Goal: Transaction & Acquisition: Purchase product/service

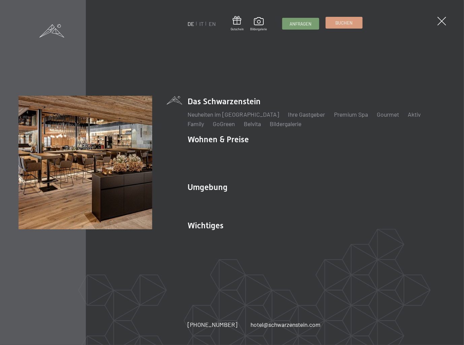
click at [346, 25] on span "Buchen" at bounding box center [343, 23] width 17 height 6
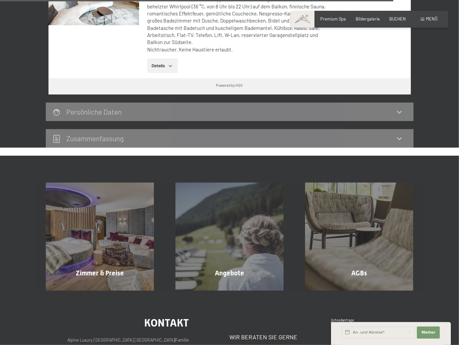
scroll to position [2121, 0]
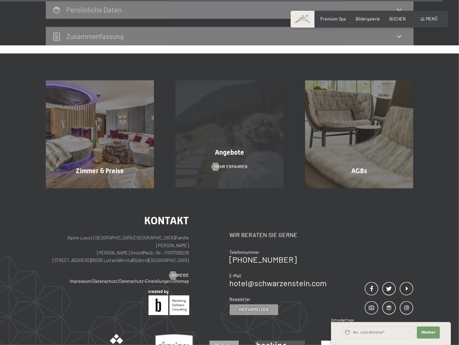
click at [242, 82] on div "Angebote Mehr erfahren" at bounding box center [230, 134] width 130 height 108
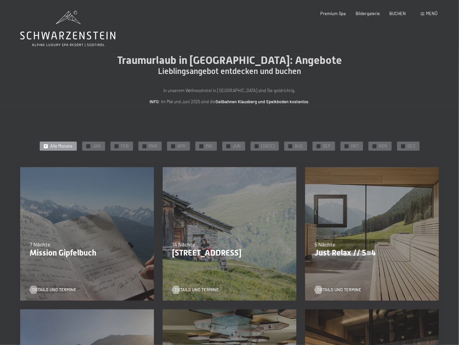
click at [422, 16] on div "Menü" at bounding box center [429, 14] width 17 height 6
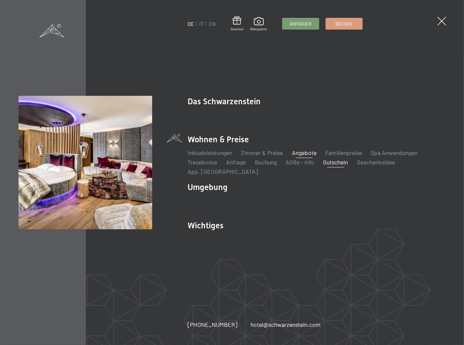
click at [348, 163] on link "Gutschein" at bounding box center [335, 162] width 25 height 7
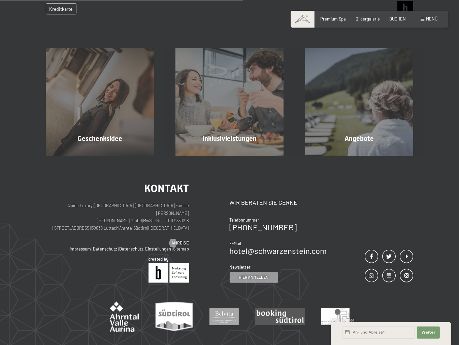
scroll to position [351, 0]
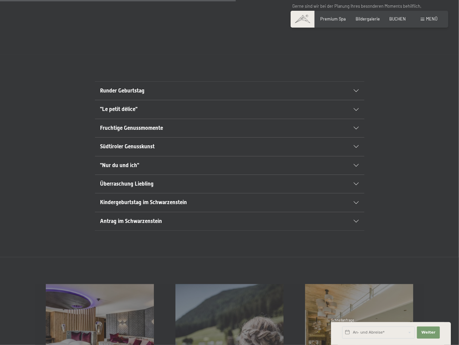
click at [182, 95] on h2 "Runder Geburtstag" at bounding box center [216, 90] width 233 height 7
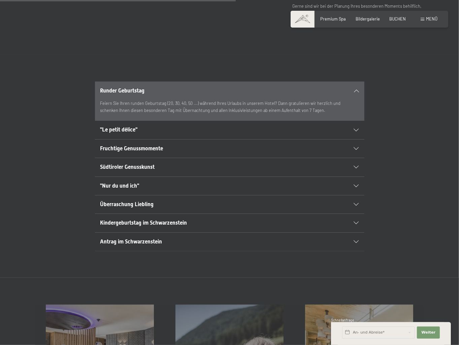
click at [182, 95] on h2 "Runder Geburtstag" at bounding box center [216, 90] width 233 height 7
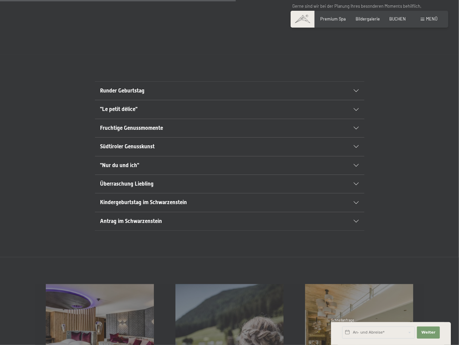
click at [182, 95] on h2 "Runder Geburtstag" at bounding box center [216, 90] width 233 height 7
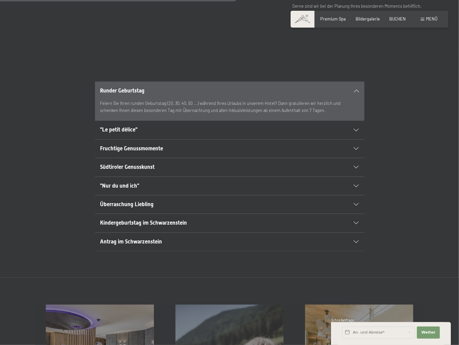
click at [184, 190] on h2 ""Nur du und ich"" at bounding box center [216, 185] width 233 height 7
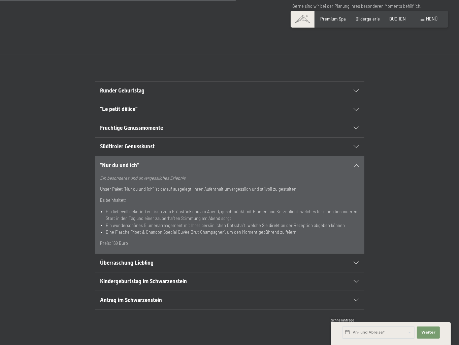
click at [182, 192] on span "Einwilligung Marketing*" at bounding box center [192, 192] width 56 height 7
click at [161, 192] on input "Einwilligung Marketing*" at bounding box center [157, 192] width 7 height 7
checkbox input "false"
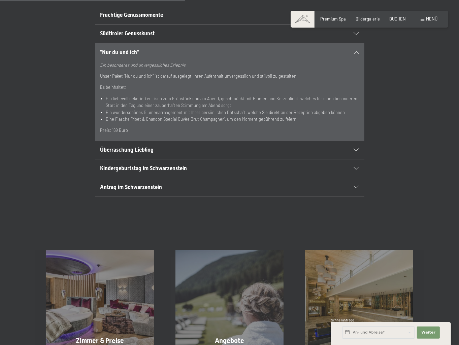
scroll to position [539, 0]
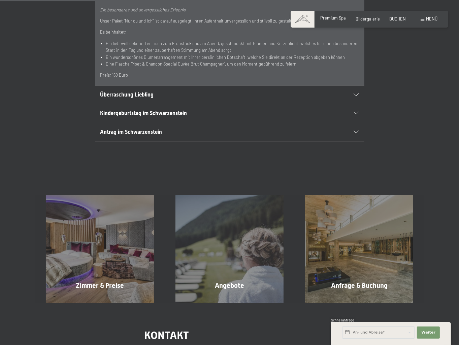
click at [314, 22] on div "Premium Spa Bildergalerie BUCHEN" at bounding box center [358, 19] width 114 height 6
click at [321, 21] on span "Premium Spa" at bounding box center [334, 17] width 26 height 5
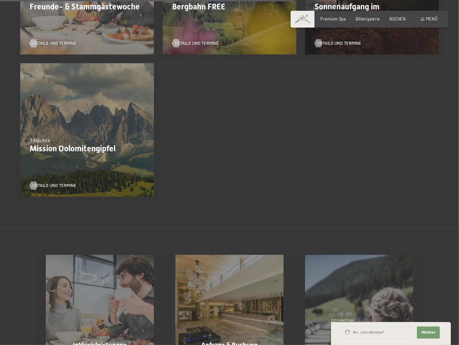
scroll to position [909, 0]
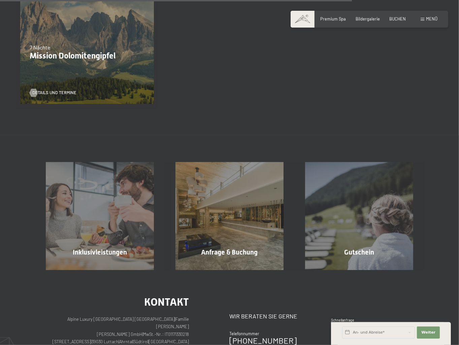
click at [421, 21] on span at bounding box center [423, 19] width 4 height 3
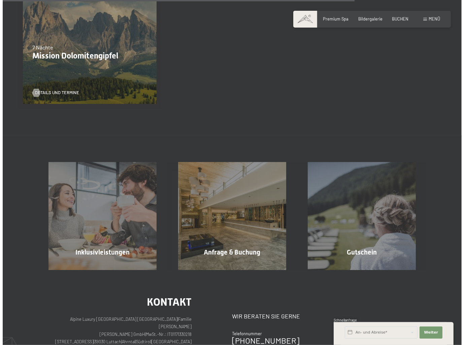
scroll to position [903, 0]
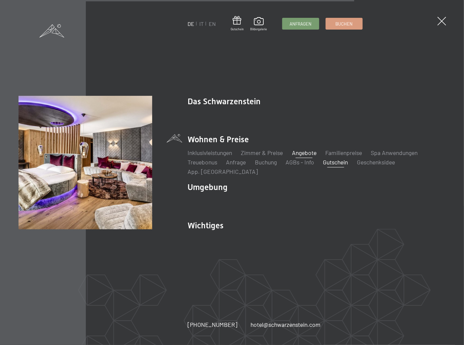
click at [346, 162] on link "Gutschein" at bounding box center [335, 162] width 25 height 7
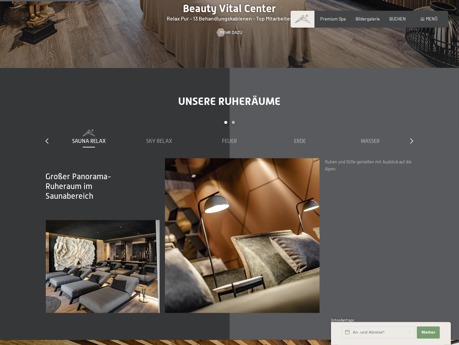
scroll to position [842, 0]
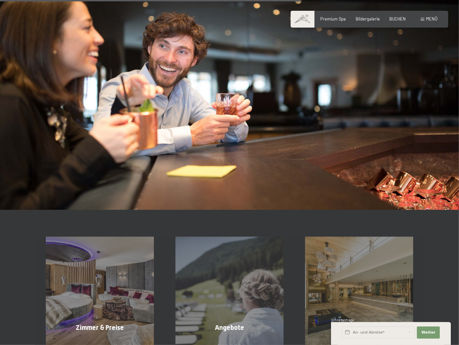
scroll to position [606, 0]
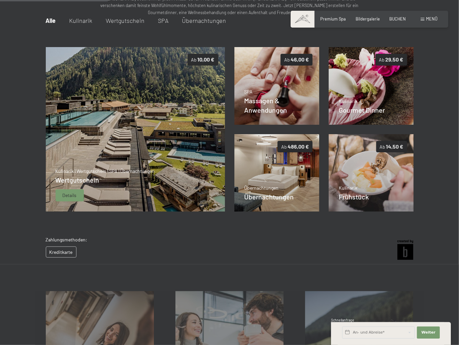
scroll to position [82, 0]
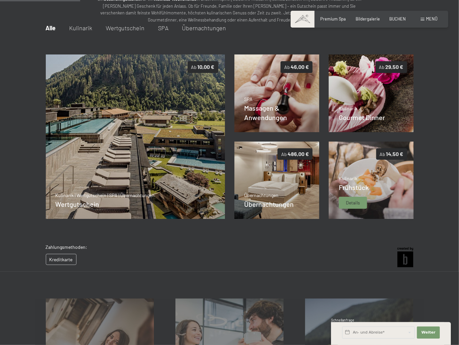
click at [354, 201] on img at bounding box center [371, 180] width 85 height 77
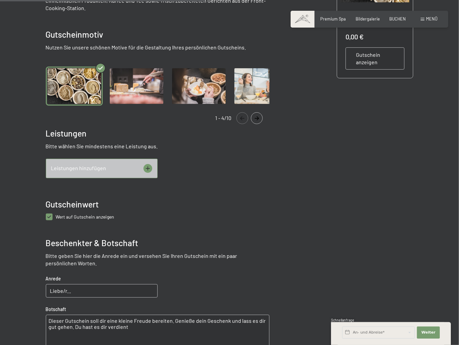
scroll to position [115, 0]
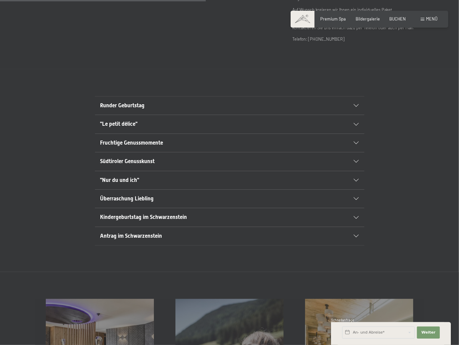
scroll to position [337, 0]
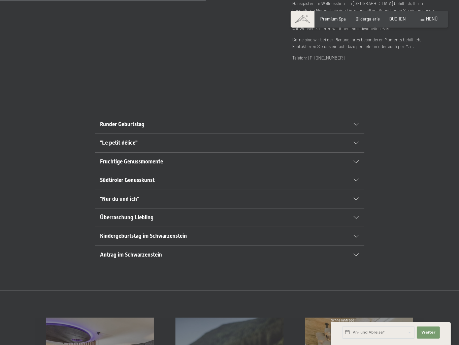
click at [138, 258] on span "Antrag im Schwarzenstein" at bounding box center [131, 255] width 62 height 6
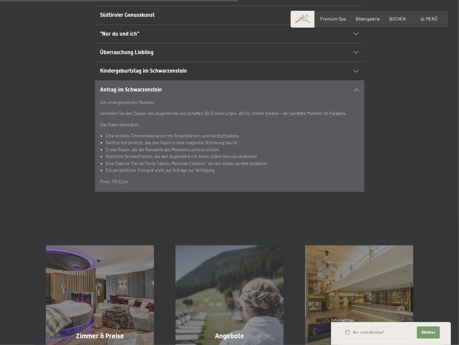
scroll to position [505, 0]
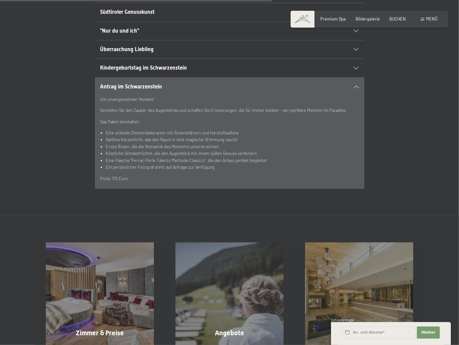
click at [156, 71] on span "Kindergeburtstag im Schwarzenstein" at bounding box center [143, 68] width 87 height 6
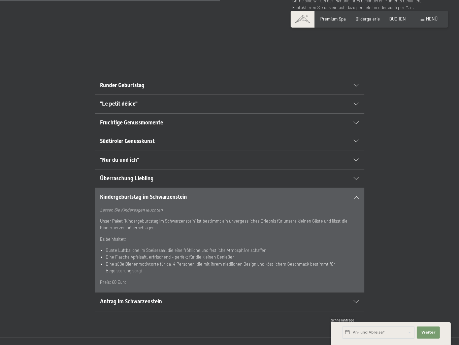
scroll to position [370, 0]
